Goal: Task Accomplishment & Management: Use online tool/utility

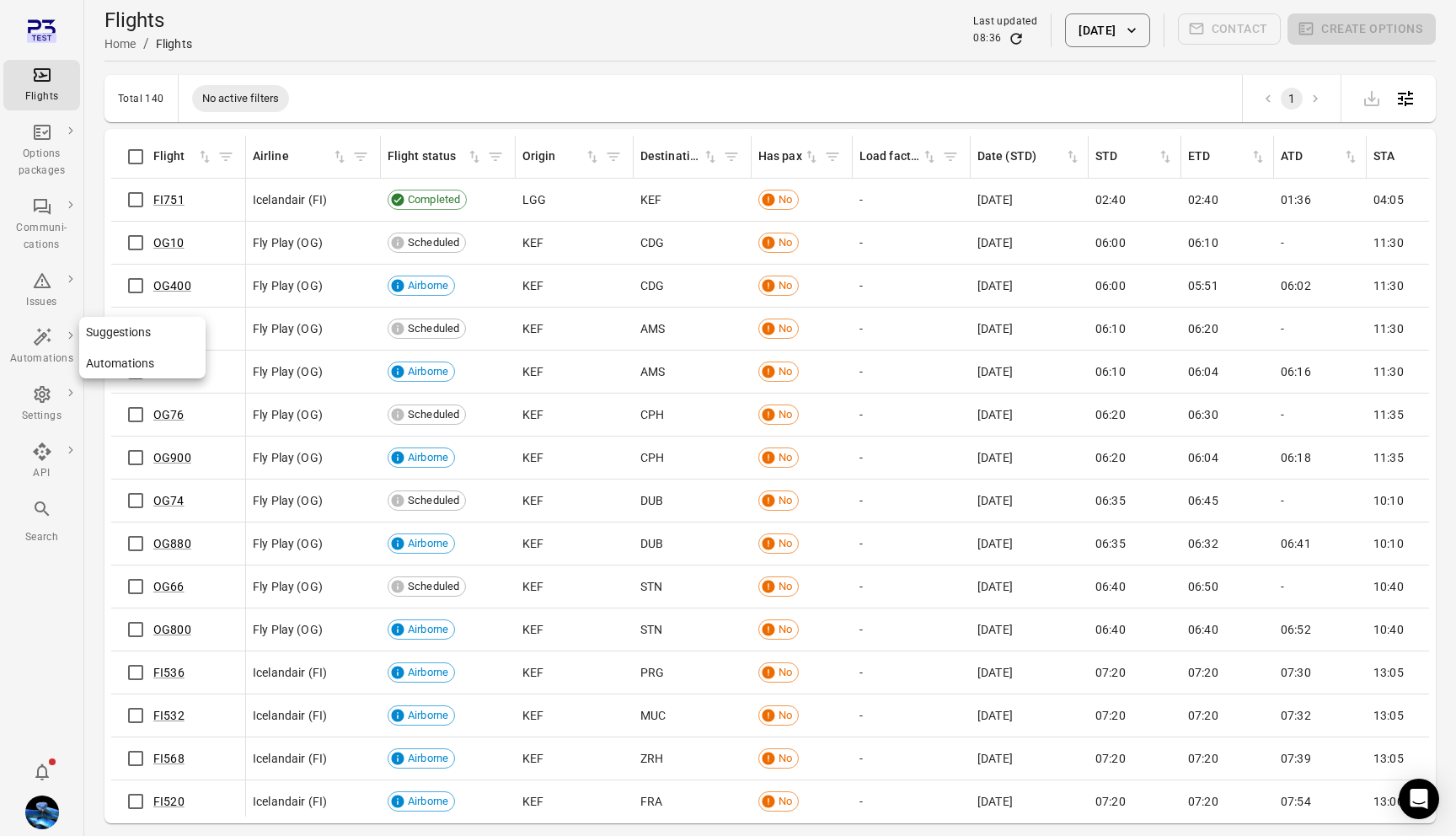
click at [107, 322] on link "Suggestions" at bounding box center [142, 333] width 126 height 31
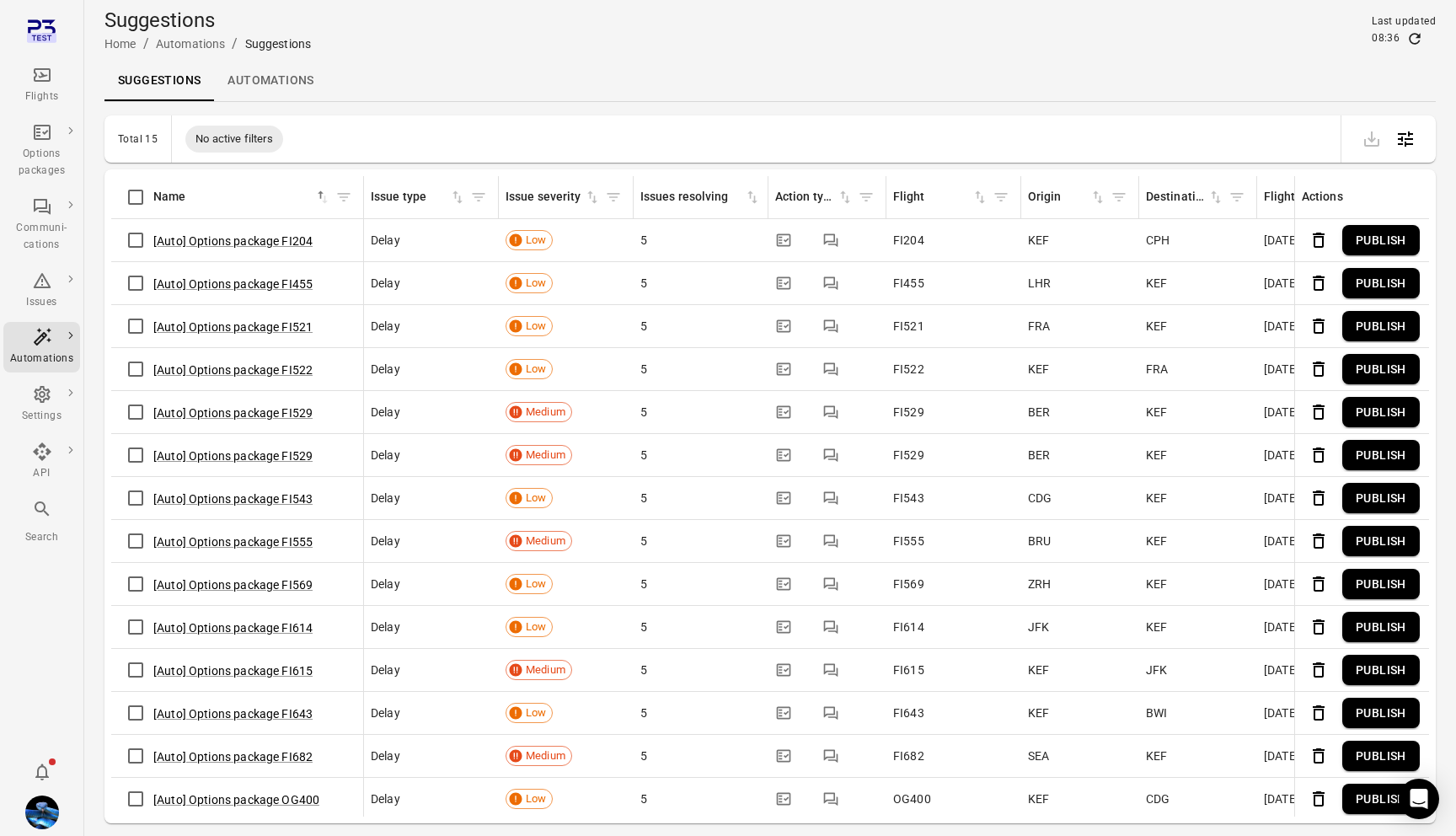
click at [1396, 236] on button "Publish" at bounding box center [1380, 241] width 77 height 31
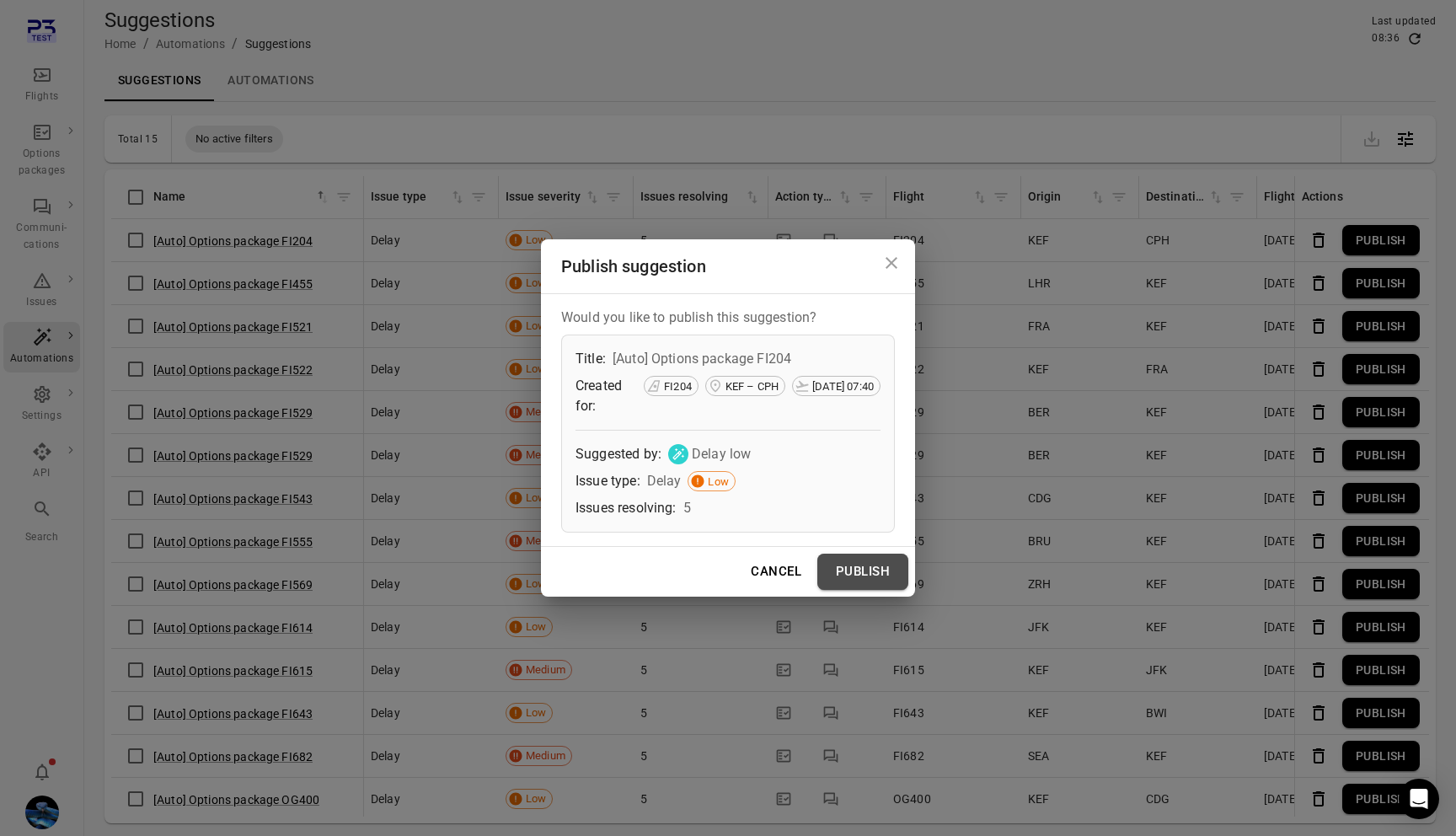
click at [852, 559] on button "Publish" at bounding box center [863, 571] width 91 height 36
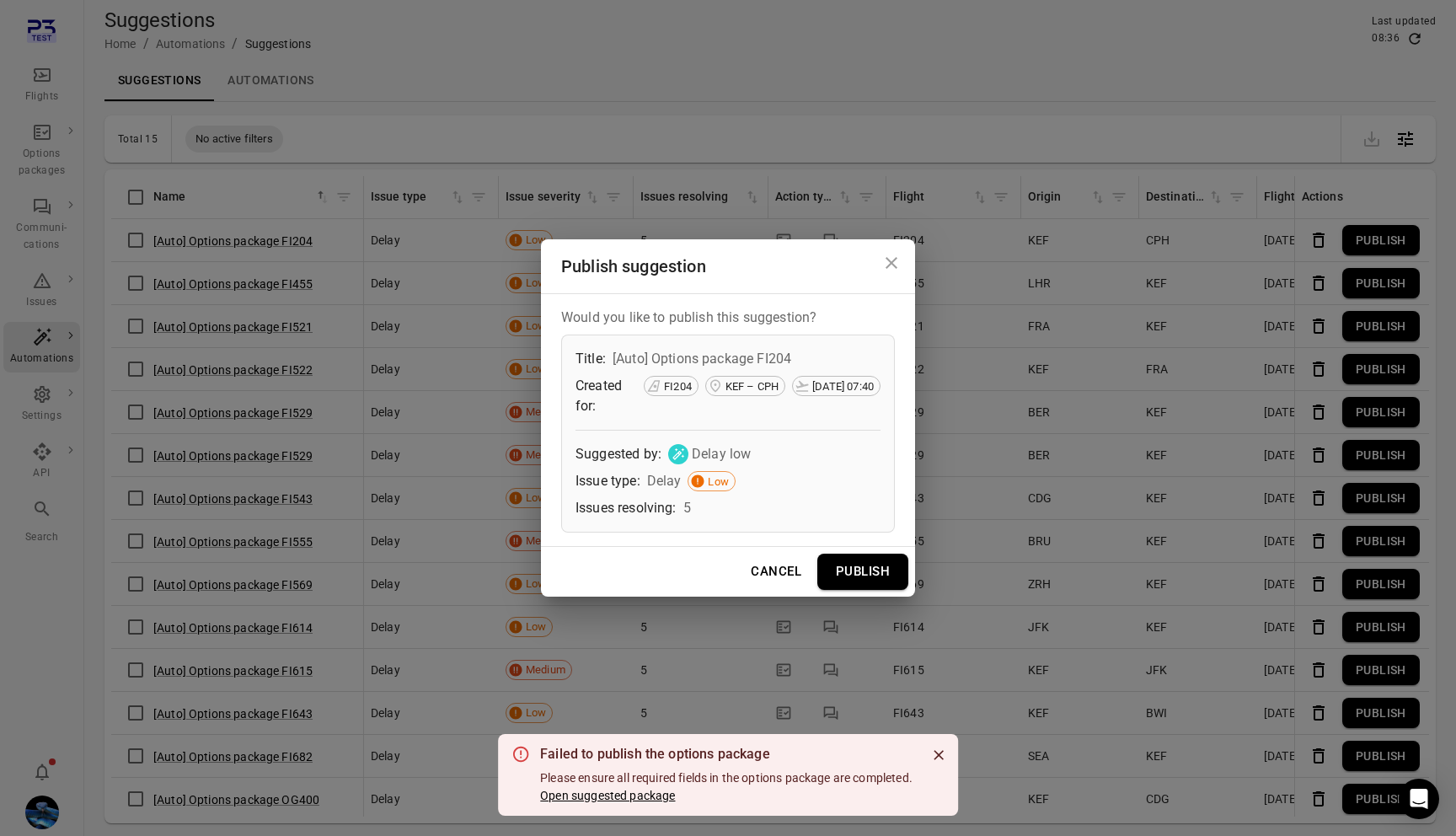
click at [659, 794] on button "Open suggested package" at bounding box center [607, 795] width 135 height 17
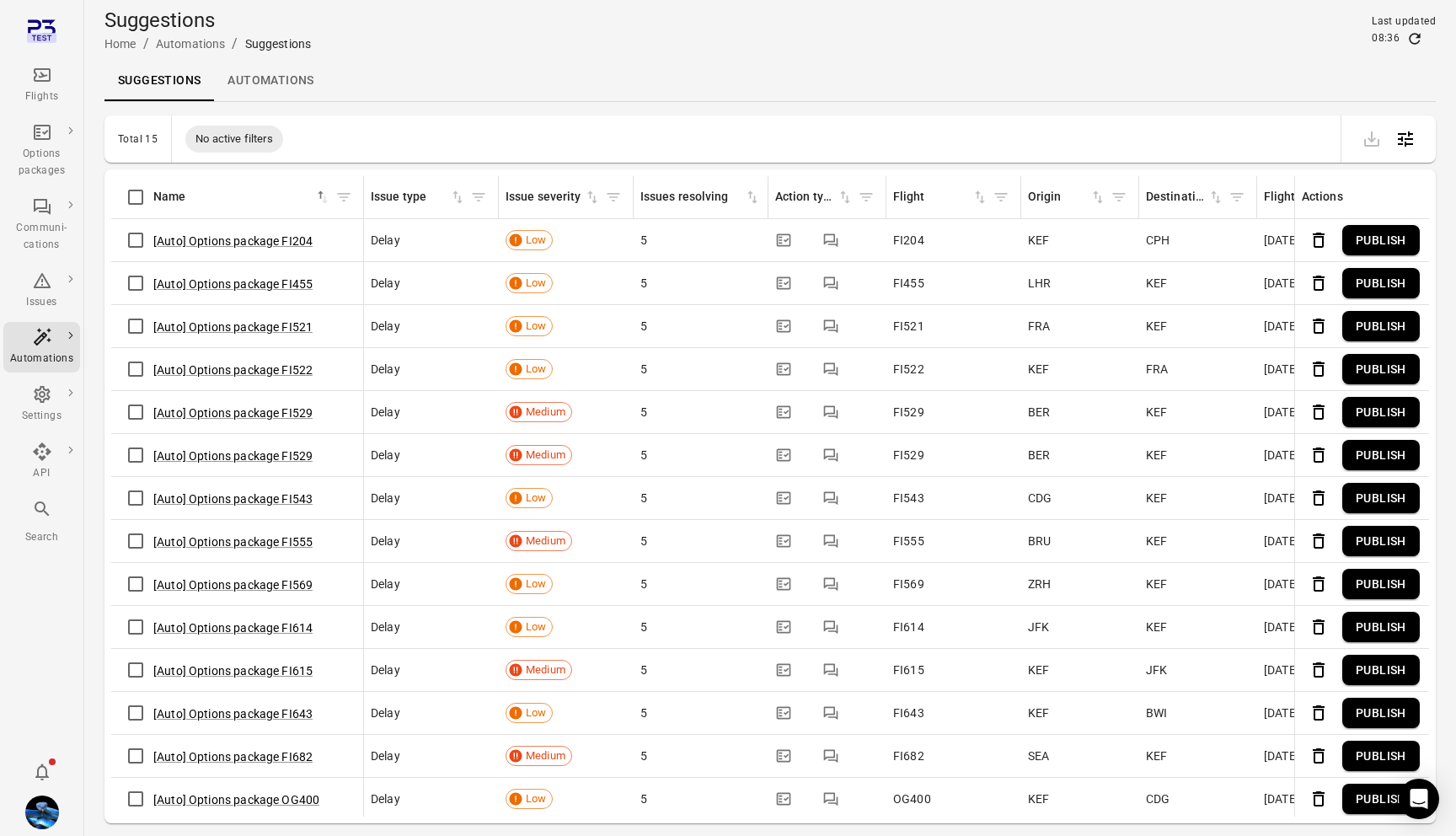
click at [1398, 249] on button "Publish" at bounding box center [1380, 241] width 77 height 31
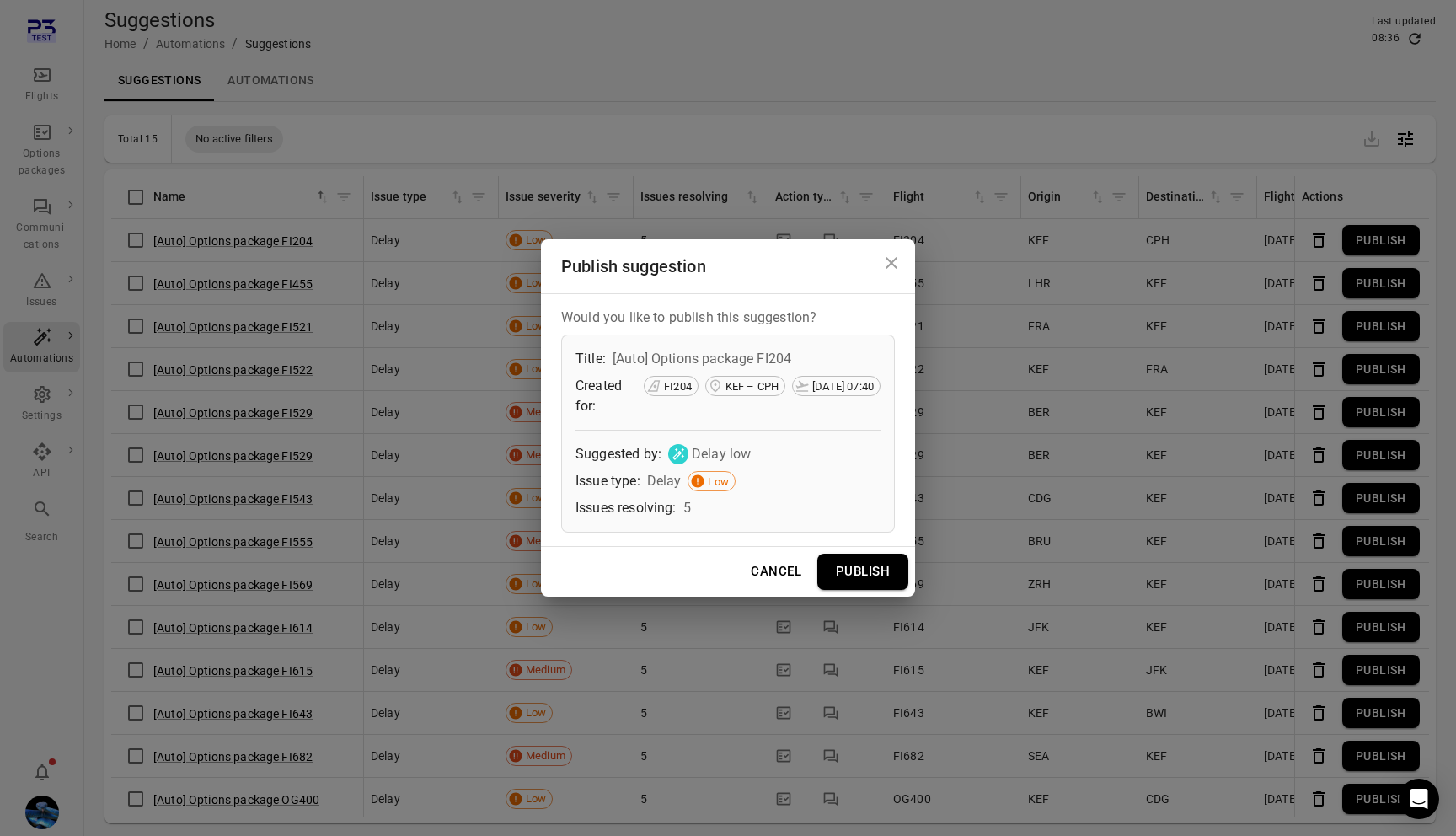
click at [856, 577] on button "Publish" at bounding box center [863, 571] width 91 height 36
